Goal: Task Accomplishment & Management: Manage account settings

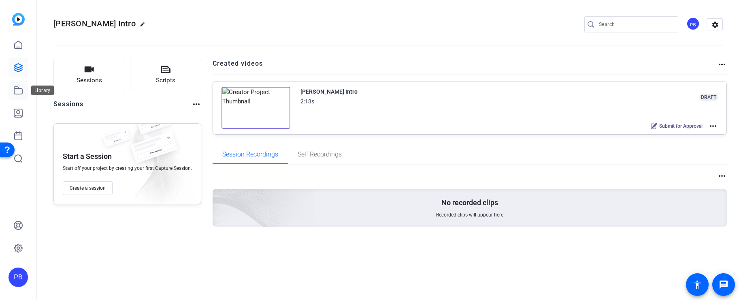
click at [18, 93] on icon at bounding box center [18, 90] width 10 height 10
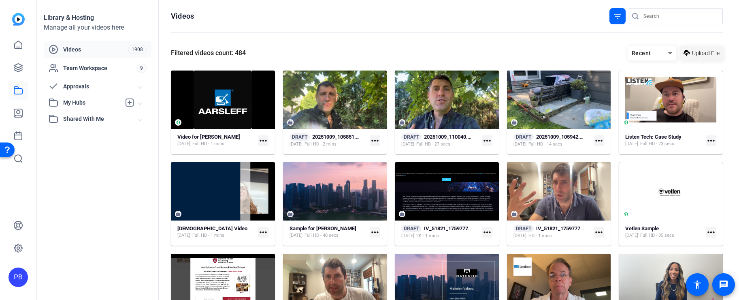
click at [691, 52] on span at bounding box center [701, 52] width 43 height 19
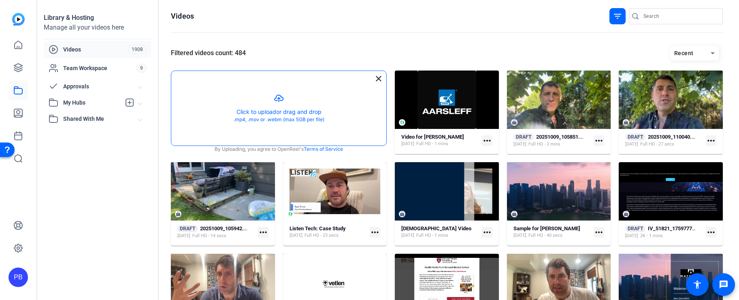
click at [335, 117] on button "button" at bounding box center [278, 108] width 215 height 74
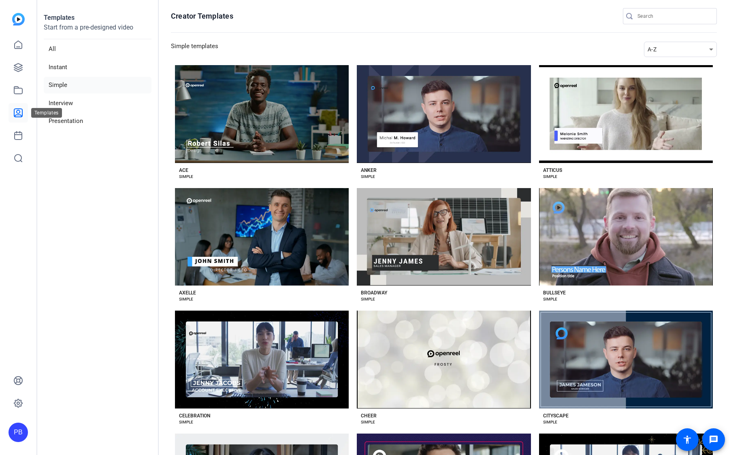
click at [25, 109] on link at bounding box center [18, 112] width 19 height 19
click at [25, 93] on link at bounding box center [18, 90] width 19 height 19
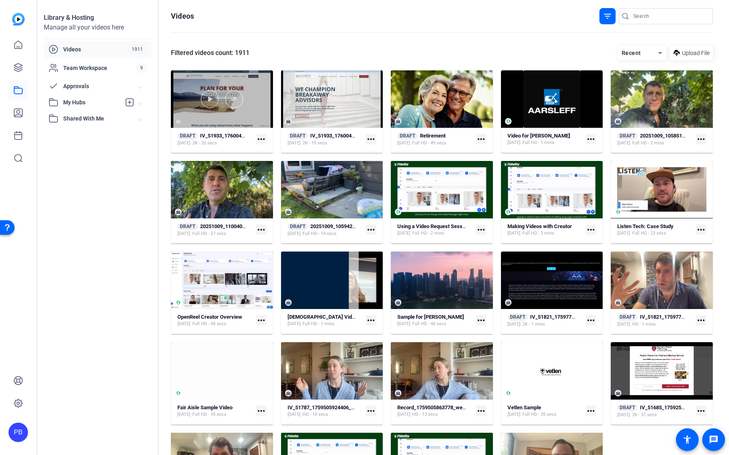
click at [227, 108] on div at bounding box center [222, 98] width 102 height 57
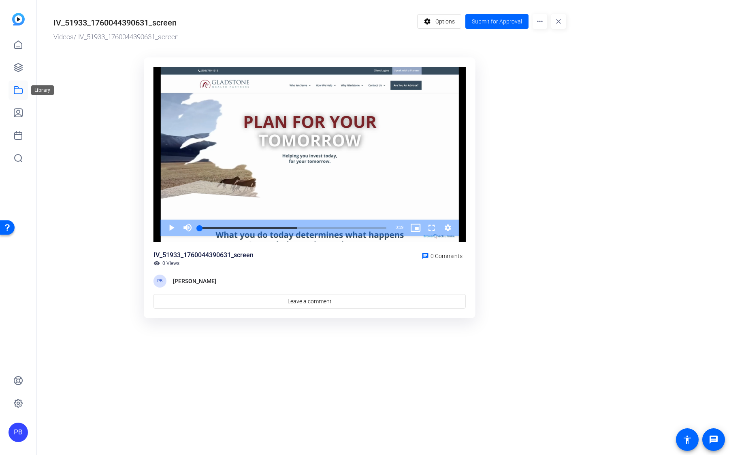
click at [19, 92] on icon at bounding box center [18, 90] width 10 height 10
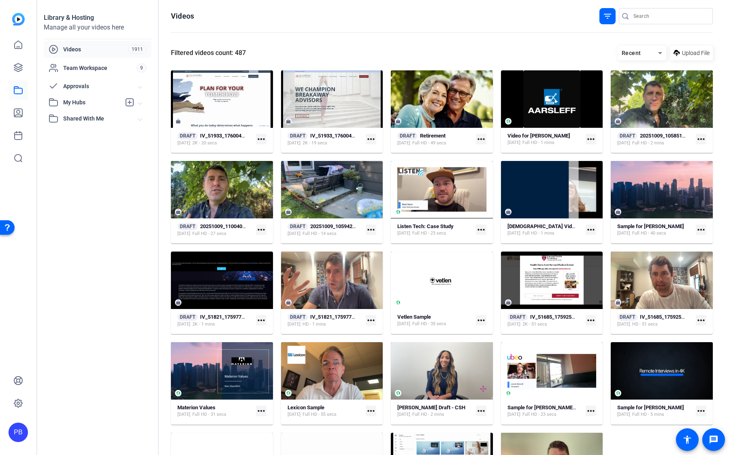
click at [93, 89] on span "Approvals" at bounding box center [100, 86] width 75 height 9
click at [118, 105] on link "Submitted for Approval 2" at bounding box center [100, 104] width 103 height 16
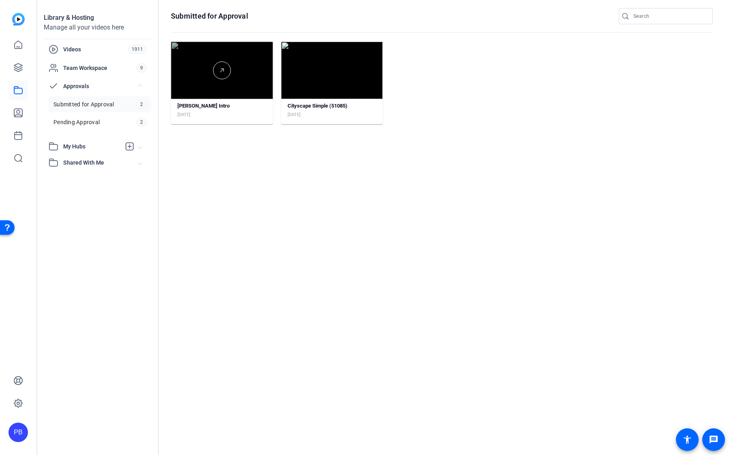
click at [253, 91] on div at bounding box center [222, 70] width 102 height 57
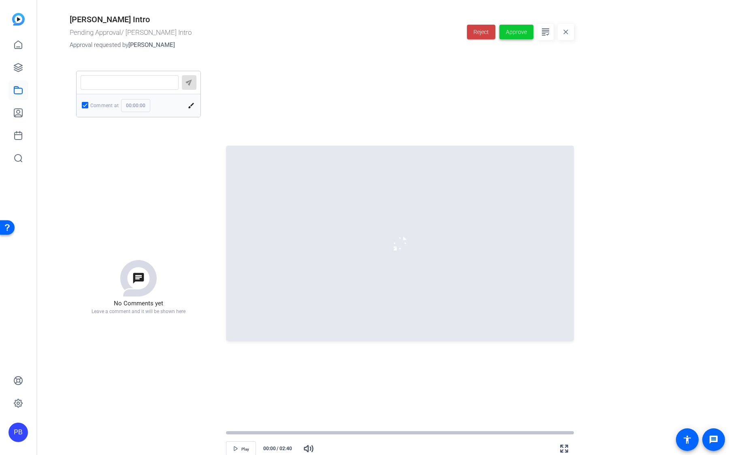
click at [521, 30] on span "Approve" at bounding box center [516, 32] width 21 height 9
